Goal: Information Seeking & Learning: Learn about a topic

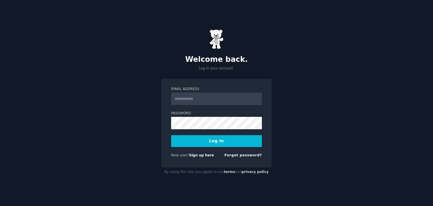
click at [214, 101] on input "Email Address" at bounding box center [216, 98] width 91 height 12
click at [300, 124] on div "**********" at bounding box center [216, 103] width 433 height 206
type input "**********"
click at [222, 139] on button "Log In" at bounding box center [216, 141] width 91 height 12
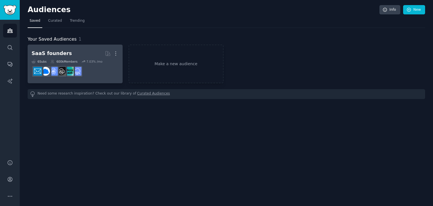
click at [45, 53] on div "SaaS founders" at bounding box center [52, 53] width 40 height 7
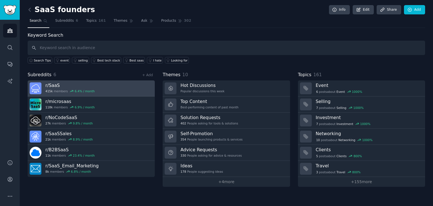
click at [78, 84] on h3 "r/ SaaS" at bounding box center [69, 85] width 49 height 6
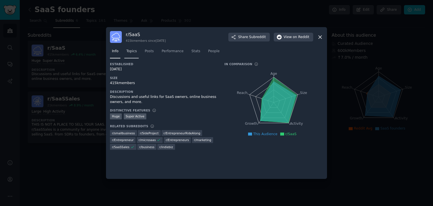
click at [134, 52] on span "Topics" at bounding box center [131, 51] width 10 height 5
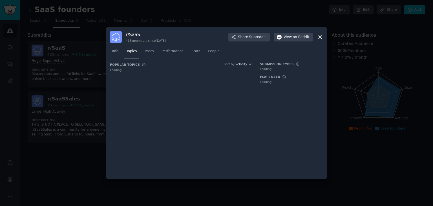
click at [134, 52] on span "Topics" at bounding box center [131, 51] width 10 height 5
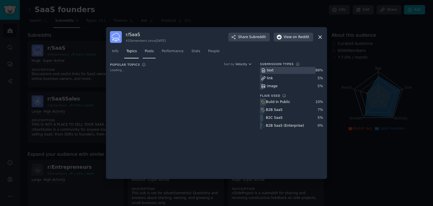
click at [150, 52] on span "Posts" at bounding box center [149, 51] width 9 height 5
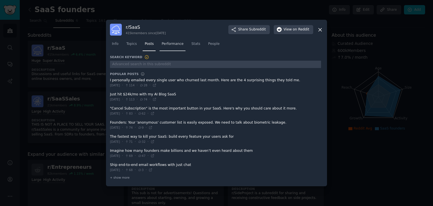
click at [163, 45] on span "Performance" at bounding box center [172, 43] width 22 height 5
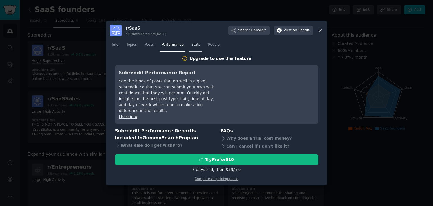
click at [192, 47] on span "Stats" at bounding box center [195, 44] width 9 height 5
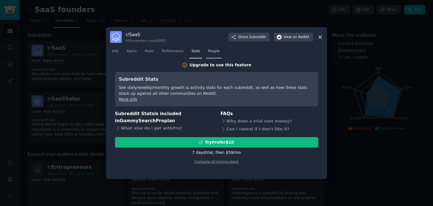
click at [211, 50] on span "People" at bounding box center [214, 51] width 12 height 5
click at [192, 51] on span "Stats" at bounding box center [195, 51] width 9 height 5
click at [178, 52] on span "Performance" at bounding box center [172, 51] width 22 height 5
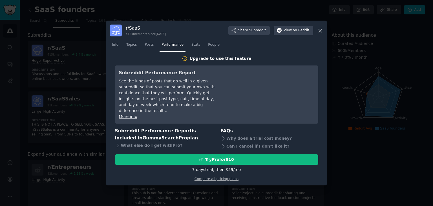
click at [323, 34] on div "r/ SaaS 415k members since 07/31/2008 Share Subreddit View on Reddit Info Topic…" at bounding box center [216, 103] width 221 height 165
click at [322, 34] on icon at bounding box center [320, 31] width 6 height 6
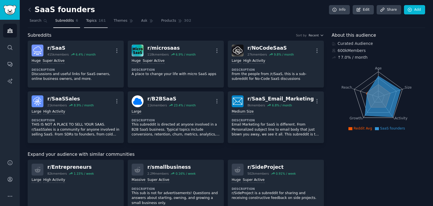
click at [95, 24] on link "Topics 161" at bounding box center [96, 22] width 24 height 12
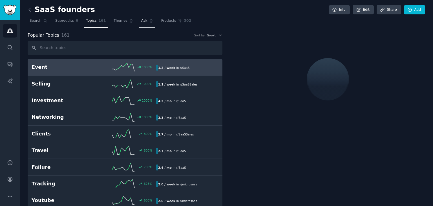
click at [141, 22] on span "Ask" at bounding box center [144, 20] width 6 height 5
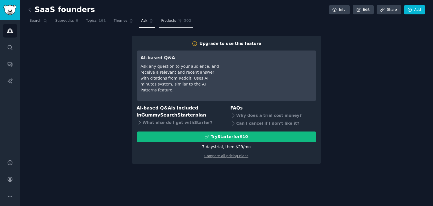
click at [178, 21] on icon at bounding box center [180, 21] width 4 height 4
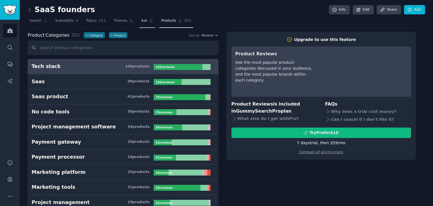
click at [145, 20] on link "Ask" at bounding box center [147, 22] width 16 height 12
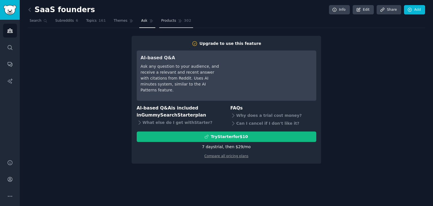
click at [169, 19] on link "Products 302" at bounding box center [176, 22] width 34 height 12
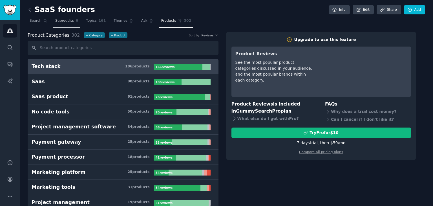
click at [72, 23] on link "Subreddits 6" at bounding box center [66, 22] width 27 height 12
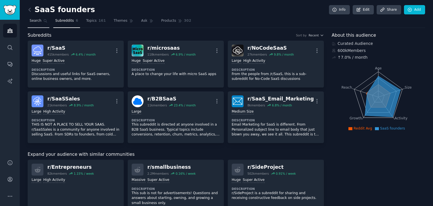
click at [33, 22] on span "Search" at bounding box center [36, 20] width 12 height 5
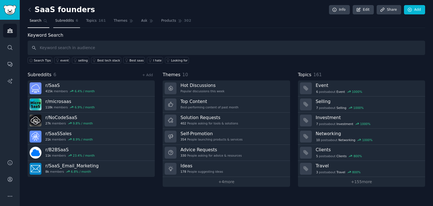
click at [64, 25] on link "Subreddits 6" at bounding box center [66, 22] width 27 height 12
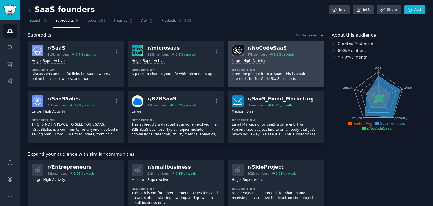
click at [264, 47] on div "r/ NoCodeSaaS" at bounding box center [270, 48] width 46 height 7
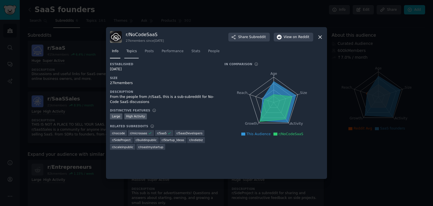
click at [134, 56] on link "Topics" at bounding box center [131, 53] width 14 height 12
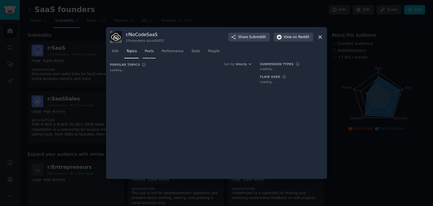
click at [153, 54] on link "Posts" at bounding box center [149, 53] width 13 height 12
click at [168, 55] on link "Performance" at bounding box center [173, 53] width 26 height 12
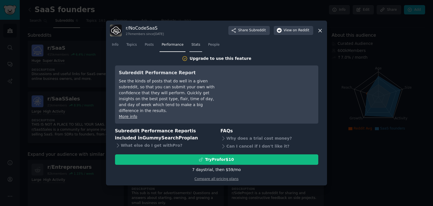
click at [196, 52] on link "Stats" at bounding box center [195, 46] width 13 height 12
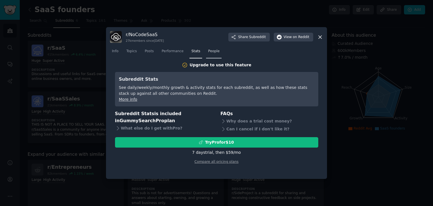
click at [208, 49] on span "People" at bounding box center [214, 51] width 12 height 5
drag, startPoint x: 143, startPoint y: 44, endPoint x: 128, endPoint y: 51, distance: 17.0
click at [128, 51] on div "Info Topics Posts Performance Stats People" at bounding box center [216, 52] width 213 height 19
click at [128, 51] on span "Topics" at bounding box center [131, 51] width 10 height 5
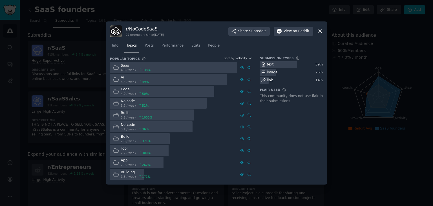
click at [95, 102] on div at bounding box center [216, 103] width 433 height 206
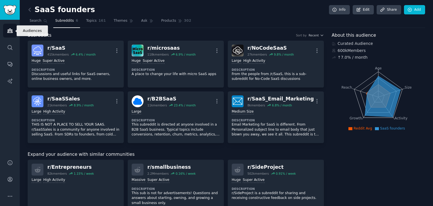
click at [7, 33] on icon "Sidebar" at bounding box center [10, 31] width 6 height 6
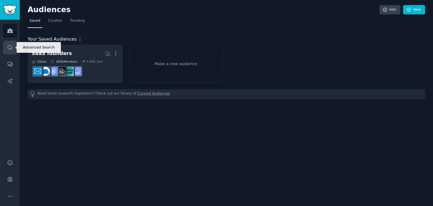
click at [10, 47] on icon "Sidebar" at bounding box center [10, 48] width 6 height 6
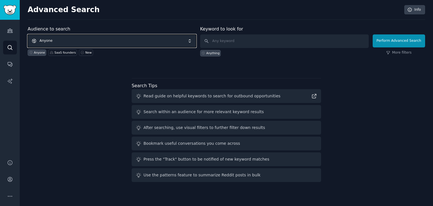
click at [92, 43] on span "Anyone" at bounding box center [112, 40] width 169 height 13
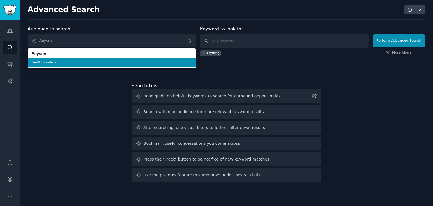
click at [90, 64] on span "SaaS founders" at bounding box center [112, 62] width 161 height 5
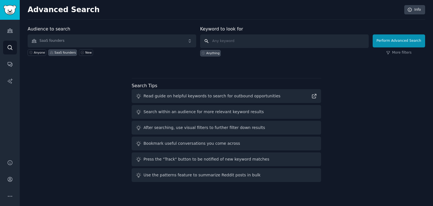
click at [223, 39] on input "text" at bounding box center [284, 41] width 169 height 14
type input "reddit"
click button "Perform Advanced Search" at bounding box center [399, 40] width 52 height 13
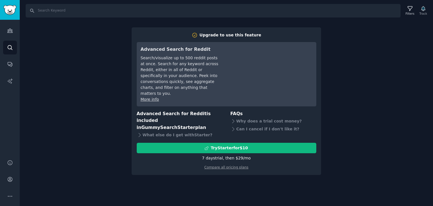
click at [369, 111] on div "Search Filters Track Upgrade to use this feature Advanced Search for Reddit Sea…" at bounding box center [226, 103] width 413 height 206
click at [373, 43] on div "Search Filters Track Upgrade to use this feature Advanced Search for Reddit Sea…" at bounding box center [226, 103] width 413 height 206
click at [9, 47] on icon "Sidebar" at bounding box center [10, 48] width 6 height 6
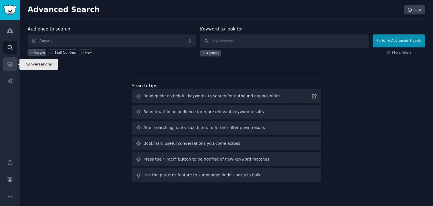
click at [9, 63] on icon "Sidebar" at bounding box center [10, 64] width 6 height 6
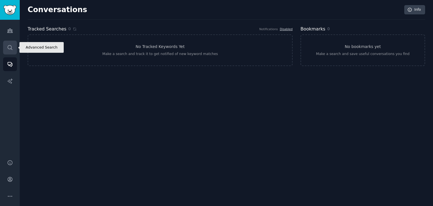
click at [8, 44] on link "Search" at bounding box center [10, 48] width 14 height 14
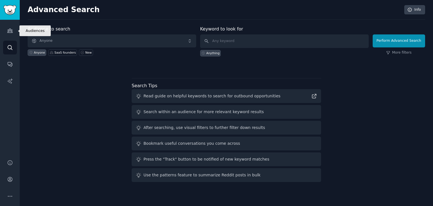
click at [8, 34] on link "Audiences" at bounding box center [10, 31] width 14 height 14
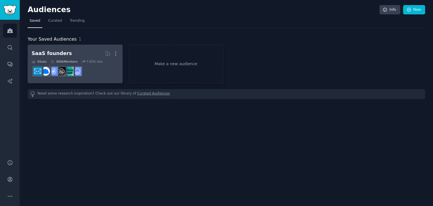
click at [95, 65] on dd at bounding box center [75, 71] width 87 height 16
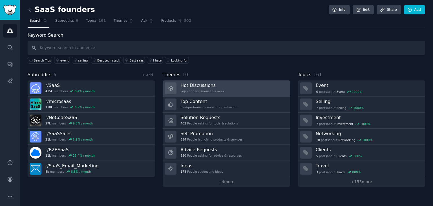
click at [250, 93] on link "Hot Discussions Popular discussions this week" at bounding box center [226, 88] width 127 height 16
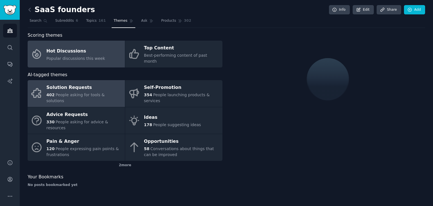
click at [102, 83] on div "Solution Requests" at bounding box center [84, 87] width 76 height 9
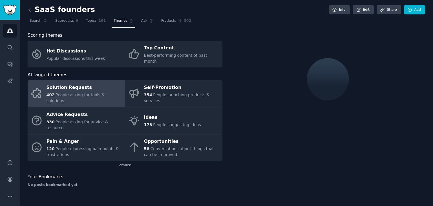
click at [102, 83] on div "Solution Requests" at bounding box center [84, 87] width 76 height 9
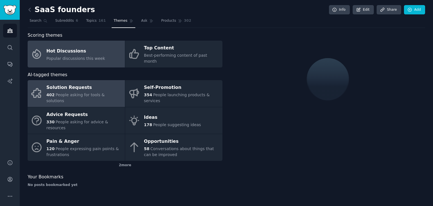
click at [90, 59] on link "Hot Discussions Popular discussions this week" at bounding box center [76, 54] width 97 height 27
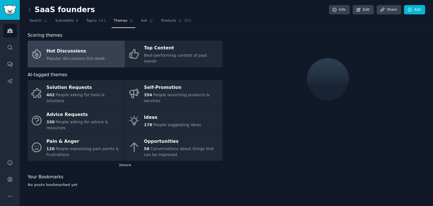
click at [90, 59] on link "Hot Discussions Popular discussions this week" at bounding box center [76, 54] width 97 height 27
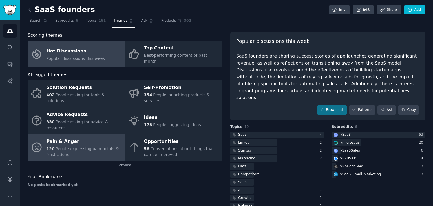
click at [107, 137] on div "Pain & Anger" at bounding box center [84, 141] width 76 height 9
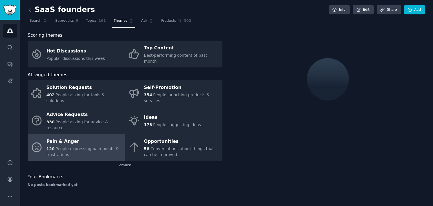
click at [115, 62] on div "Scoring themes Hot Discussions Popular discussions this week Top Content Best-p…" at bounding box center [125, 112] width 195 height 160
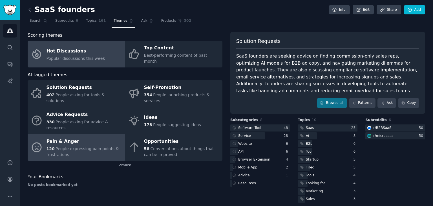
click at [113, 60] on link "Hot Discussions Popular discussions this week" at bounding box center [76, 54] width 97 height 27
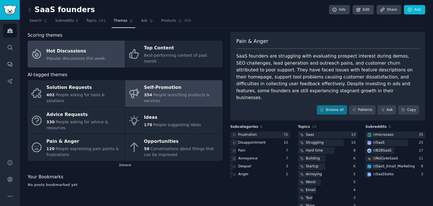
click at [172, 83] on div "Self-Promotion" at bounding box center [182, 87] width 76 height 9
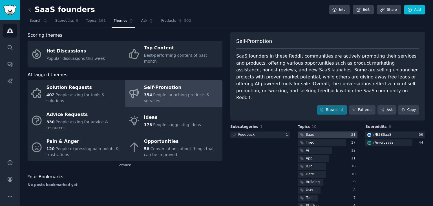
click at [324, 131] on div at bounding box center [328, 134] width 60 height 7
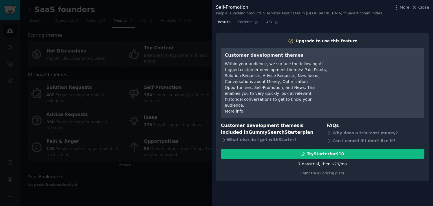
click at [423, 11] on div "Self-Promotion People launching products & services about saas in SaaS founders…" at bounding box center [322, 10] width 213 height 12
click at [424, 8] on span "Close" at bounding box center [423, 8] width 11 height 6
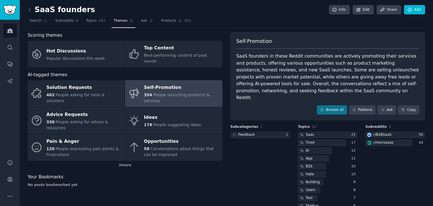
click at [287, 66] on div "SaaS founders in these Reddit communities are actively promoting their services…" at bounding box center [327, 77] width 183 height 48
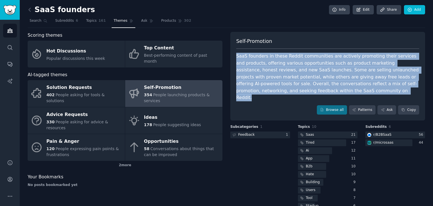
click at [287, 66] on div "SaaS founders in these Reddit communities are actively promoting their services…" at bounding box center [327, 77] width 183 height 48
drag, startPoint x: 287, startPoint y: 66, endPoint x: 291, endPoint y: 84, distance: 19.0
click at [291, 84] on div "SaaS founders in these Reddit communities are actively promoting their services…" at bounding box center [327, 77] width 183 height 48
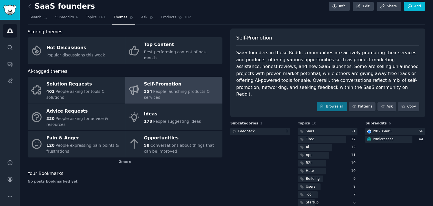
scroll to position [5, 0]
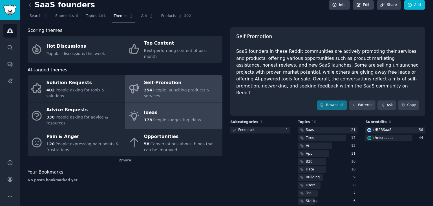
click at [148, 108] on div "Ideas" at bounding box center [172, 112] width 57 height 9
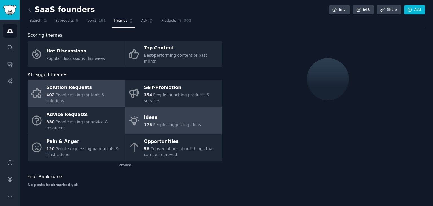
click at [90, 92] on span "People asking for tools & solutions" at bounding box center [75, 97] width 58 height 10
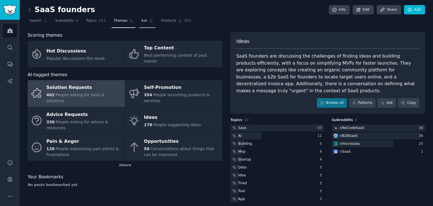
click at [139, 22] on link "Ask" at bounding box center [147, 22] width 16 height 12
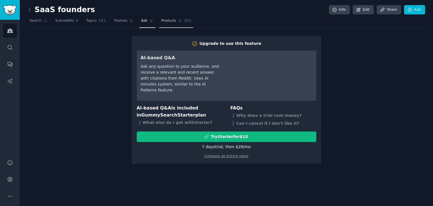
click at [162, 23] on link "Products 302" at bounding box center [176, 22] width 34 height 12
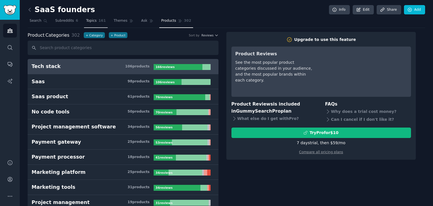
click at [86, 20] on span "Topics" at bounding box center [91, 20] width 10 height 5
